Goal: Complete application form

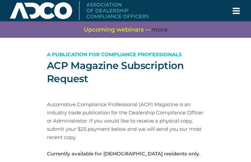
type input "BPxeOaDsEQVBx"
type input "[EMAIL_ADDRESS][DOMAIN_NAME]"
type input "WvtUBXVBYG"
type input "ZiFLRKmUsjxpiDS"
type input "sqessvhANr"
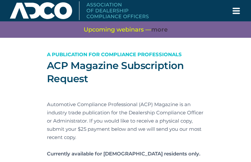
type input "YTBcjodbMAzf"
type input "RiZllKzTJM"
type input "OGgZimshttopxnn"
type input "QkCldqgRoweNcn"
type input "qhvLgrABzxgRhD"
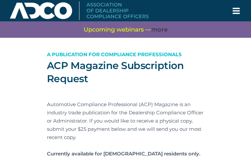
type input "kLlggVURkbugjf"
type input "LChhhHqXCyI"
